Goal: Information Seeking & Learning: Learn about a topic

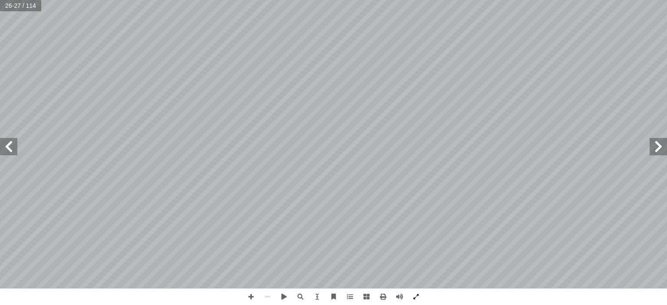
click at [6, 148] on span at bounding box center [8, 146] width 17 height 17
click at [4, 151] on span at bounding box center [8, 146] width 17 height 17
click at [7, 146] on span at bounding box center [8, 146] width 17 height 17
click at [247, 296] on span at bounding box center [251, 297] width 16 height 16
click at [9, 145] on span at bounding box center [8, 146] width 17 height 17
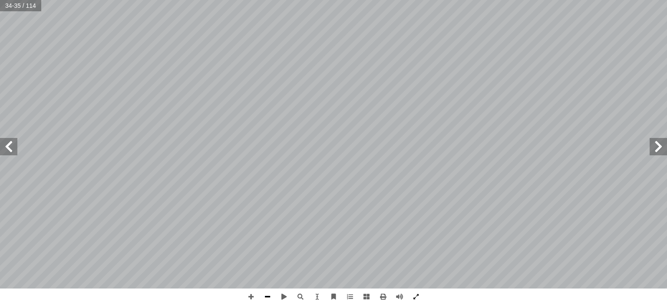
click at [267, 299] on span at bounding box center [267, 297] width 16 height 16
click at [5, 145] on span at bounding box center [8, 146] width 17 height 17
click at [8, 145] on span at bounding box center [8, 146] width 17 height 17
click at [9, 145] on span at bounding box center [8, 146] width 17 height 17
click at [8, 147] on span at bounding box center [8, 146] width 17 height 17
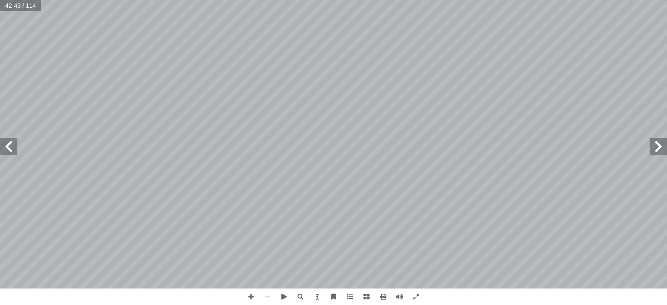
click at [8, 147] on span at bounding box center [8, 146] width 17 height 17
click at [9, 151] on span at bounding box center [8, 146] width 17 height 17
click at [253, 294] on span at bounding box center [251, 297] width 16 height 16
click at [269, 291] on span at bounding box center [267, 297] width 16 height 16
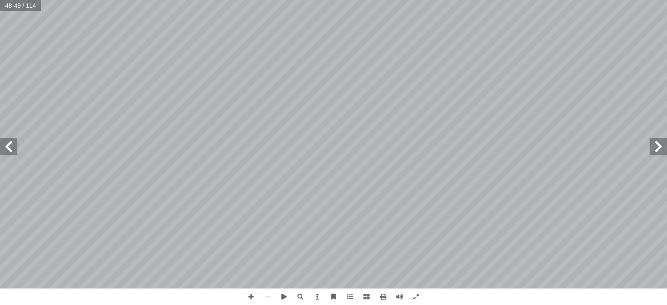
click at [9, 141] on span at bounding box center [8, 146] width 17 height 17
click at [9, 149] on span at bounding box center [8, 146] width 17 height 17
click at [7, 144] on span at bounding box center [8, 146] width 17 height 17
click at [14, 149] on span at bounding box center [8, 146] width 17 height 17
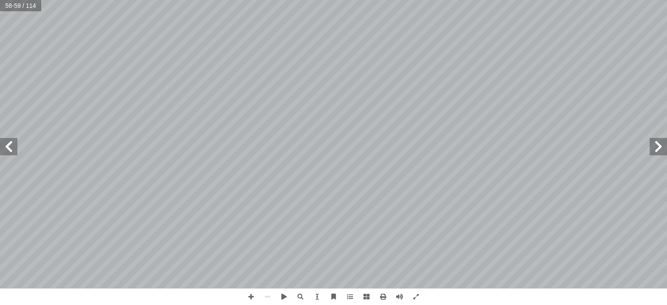
click at [12, 145] on span at bounding box center [8, 146] width 17 height 17
click at [10, 148] on span at bounding box center [8, 146] width 17 height 17
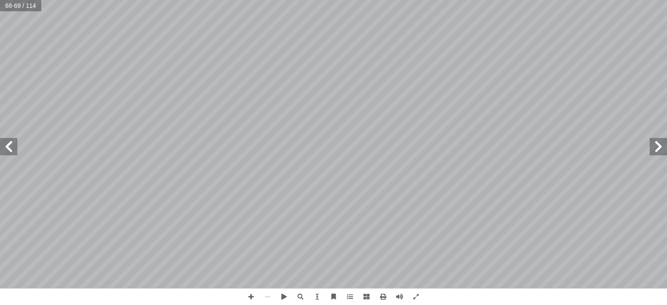
click at [10, 148] on span at bounding box center [8, 146] width 17 height 17
click at [7, 143] on span at bounding box center [8, 146] width 17 height 17
click at [10, 143] on span at bounding box center [8, 146] width 17 height 17
click at [10, 148] on span at bounding box center [8, 146] width 17 height 17
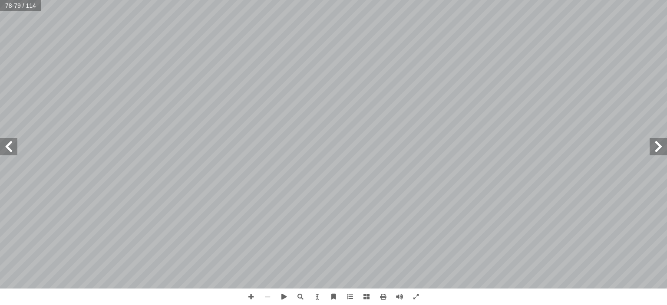
click at [10, 148] on span at bounding box center [8, 146] width 17 height 17
click at [7, 144] on span at bounding box center [8, 146] width 17 height 17
click at [148, 295] on div "، ما َّ ي َ ن ُ ني يا ب َّ ن ِ إ ا : ِ طار َ في الم ُ ه ُ ع ِّ د َ و ُ ي َ و ُ …" at bounding box center [333, 152] width 667 height 305
click at [12, 143] on span at bounding box center [8, 146] width 17 height 17
click at [8, 144] on span at bounding box center [8, 146] width 17 height 17
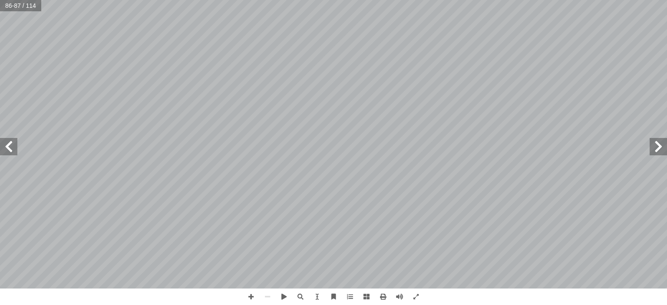
click at [8, 144] on span at bounding box center [8, 146] width 17 height 17
click at [660, 144] on span at bounding box center [657, 146] width 17 height 17
click at [6, 144] on span at bounding box center [8, 146] width 17 height 17
click at [12, 148] on span at bounding box center [8, 146] width 17 height 17
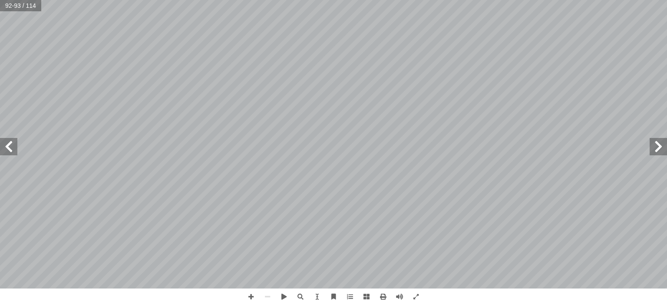
click at [12, 148] on span at bounding box center [8, 146] width 17 height 17
click at [10, 151] on span at bounding box center [8, 146] width 17 height 17
click at [11, 146] on span at bounding box center [8, 146] width 17 height 17
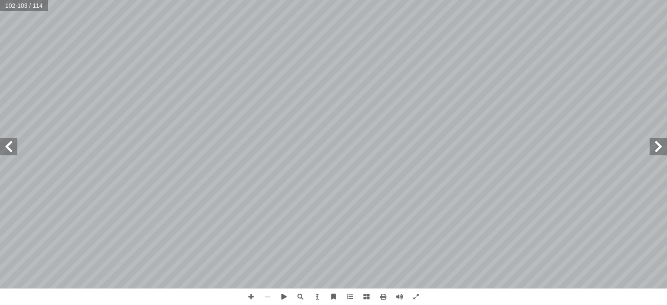
click at [11, 146] on span at bounding box center [8, 146] width 17 height 17
